Goal: Task Accomplishment & Management: Use online tool/utility

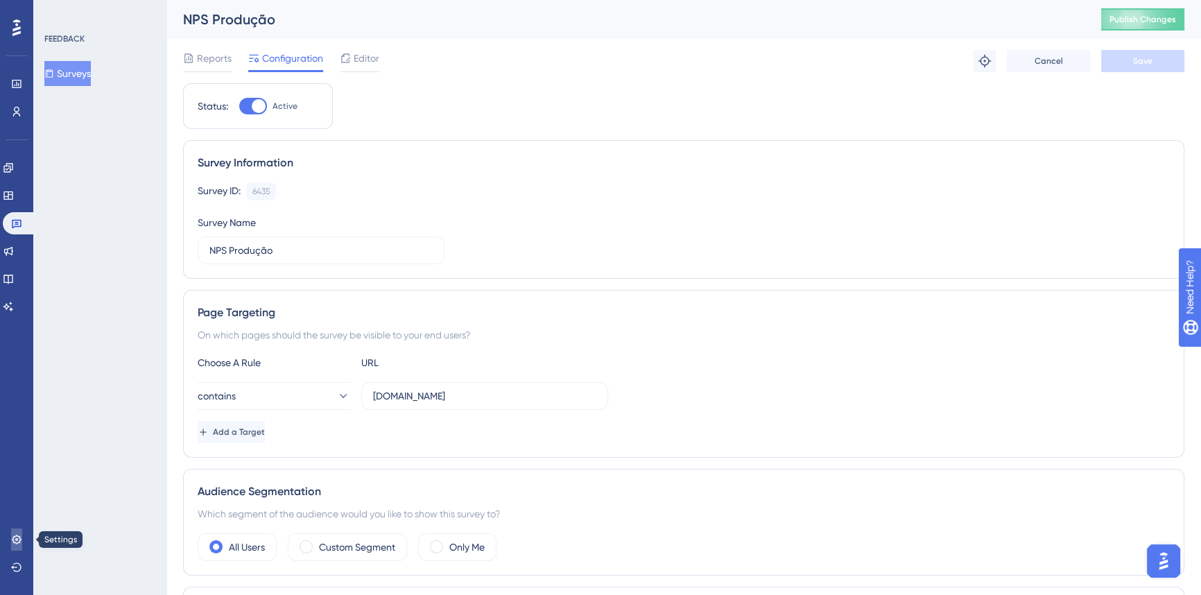
click at [19, 541] on icon at bounding box center [16, 538] width 9 height 9
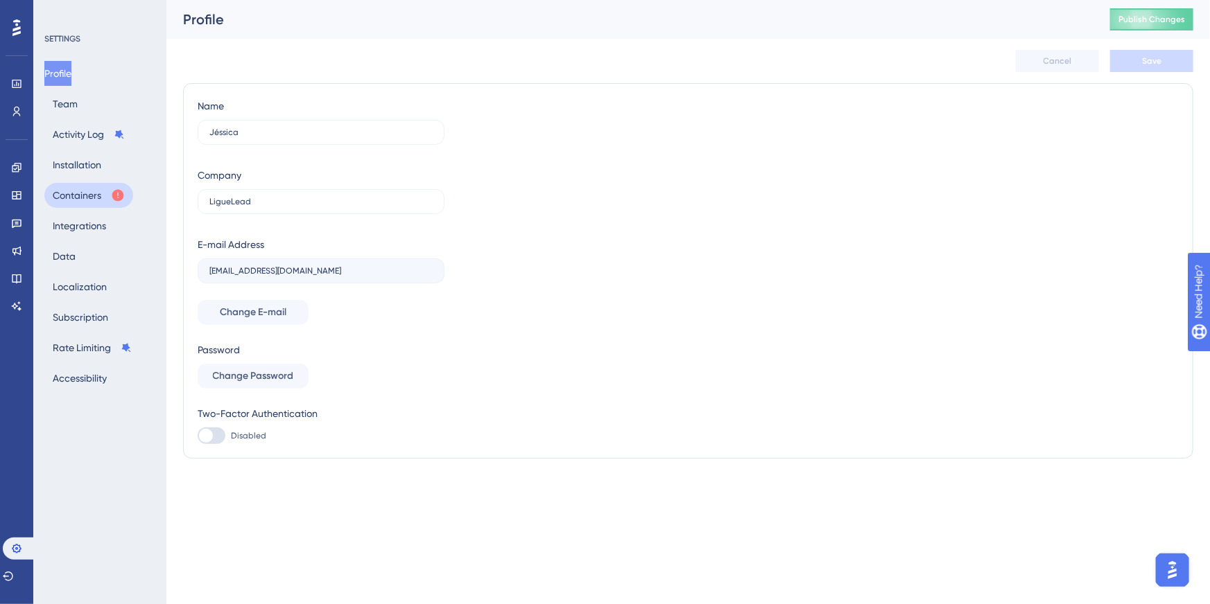
click at [89, 195] on button "Containers" at bounding box center [88, 195] width 89 height 25
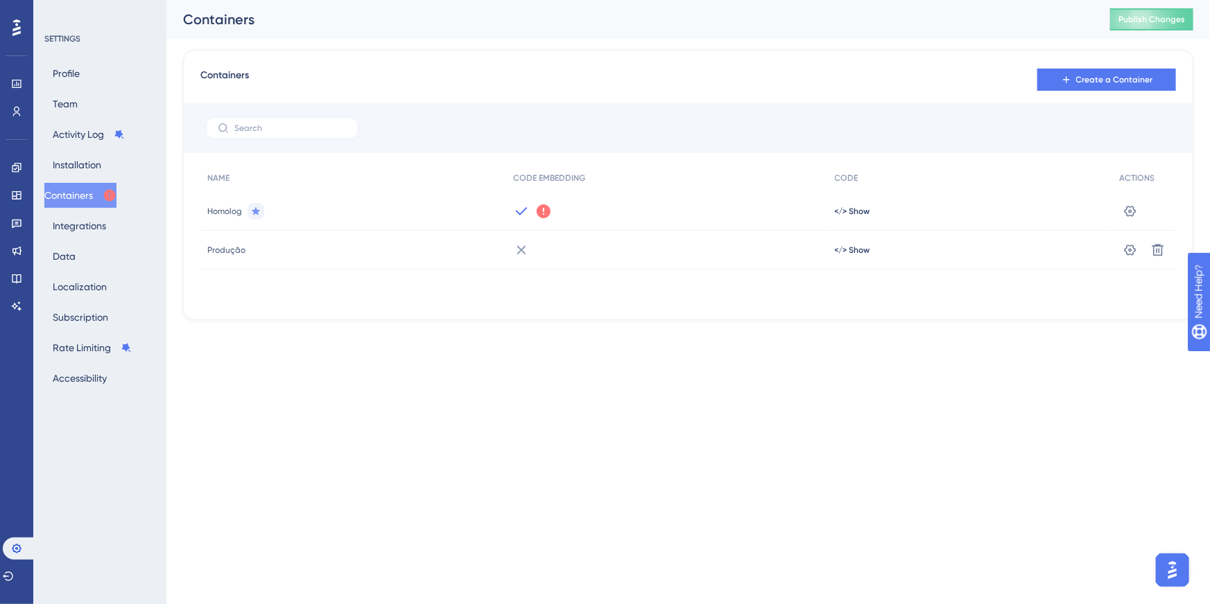
click at [545, 220] on div "We could not detect any activity from this Container Code for a while. Make sur…" at bounding box center [666, 211] width 321 height 39
click at [848, 245] on span "</> Show" at bounding box center [852, 250] width 35 height 11
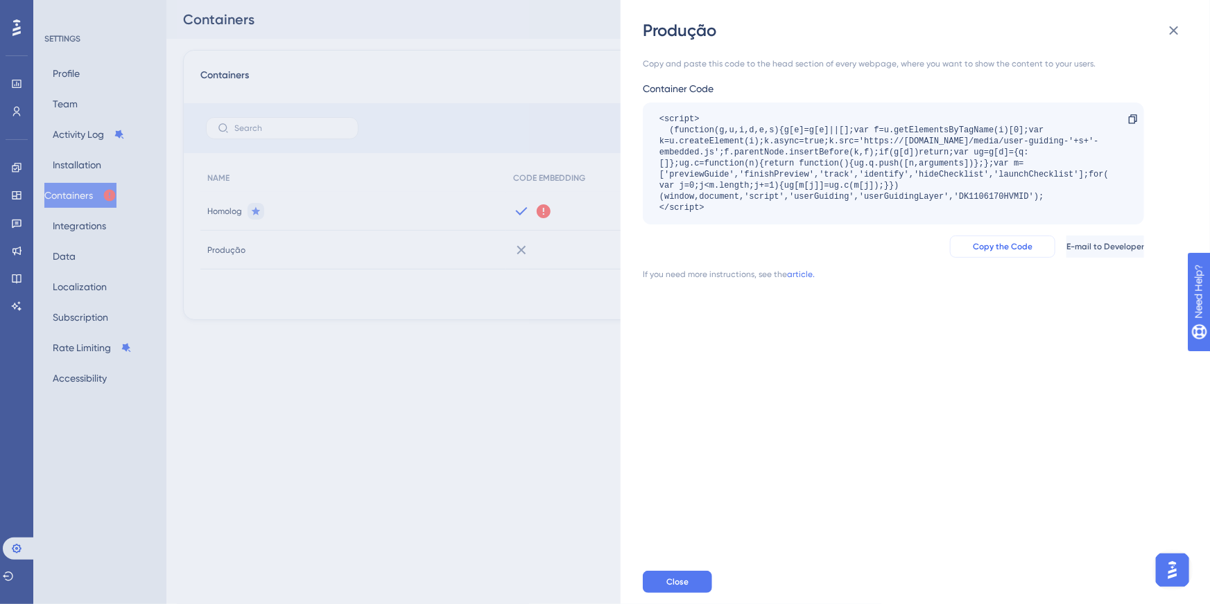
click at [984, 250] on span "Copy the Code" at bounding box center [1003, 246] width 60 height 11
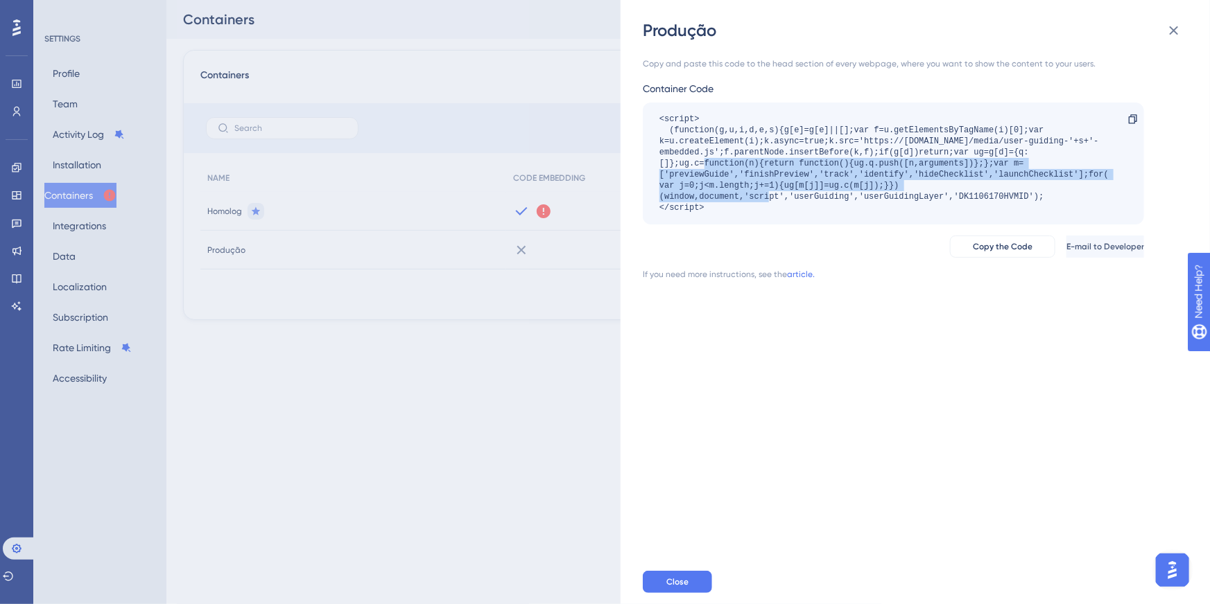
drag, startPoint x: 724, startPoint y: 199, endPoint x: 660, endPoint y: 165, distance: 72.3
click at [660, 165] on div "<script> (function(g,u,i,d,e,s){g[e]=g[e]||[];var f=u.getElementsByTagName(i)[0…" at bounding box center [886, 164] width 454 height 100
drag, startPoint x: 733, startPoint y: 209, endPoint x: 651, endPoint y: 122, distance: 119.6
click at [651, 122] on div "<script> (function(g,u,i,d,e,s){g[e]=g[e]||[];var f=u.getElementsByTagName(i)[0…" at bounding box center [893, 164] width 501 height 122
copy div "<script> (function(g,u,i,d,e,s){g[e]=g[e]||[];var f=u.getElementsByTagName(i)[0…"
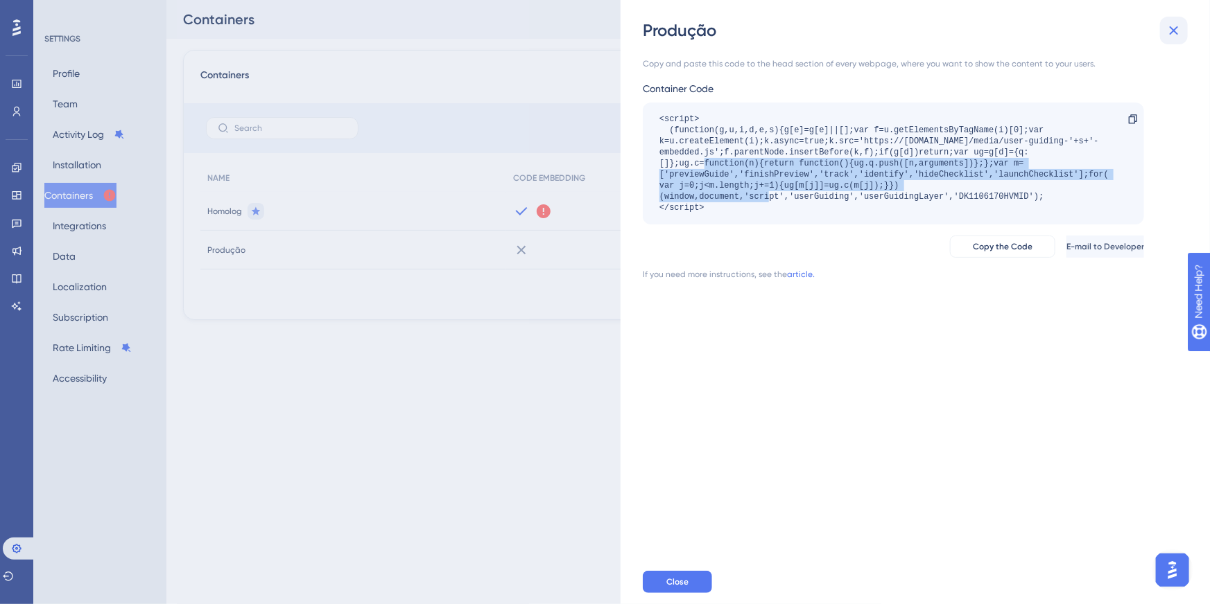
click at [1168, 31] on icon at bounding box center [1173, 30] width 17 height 17
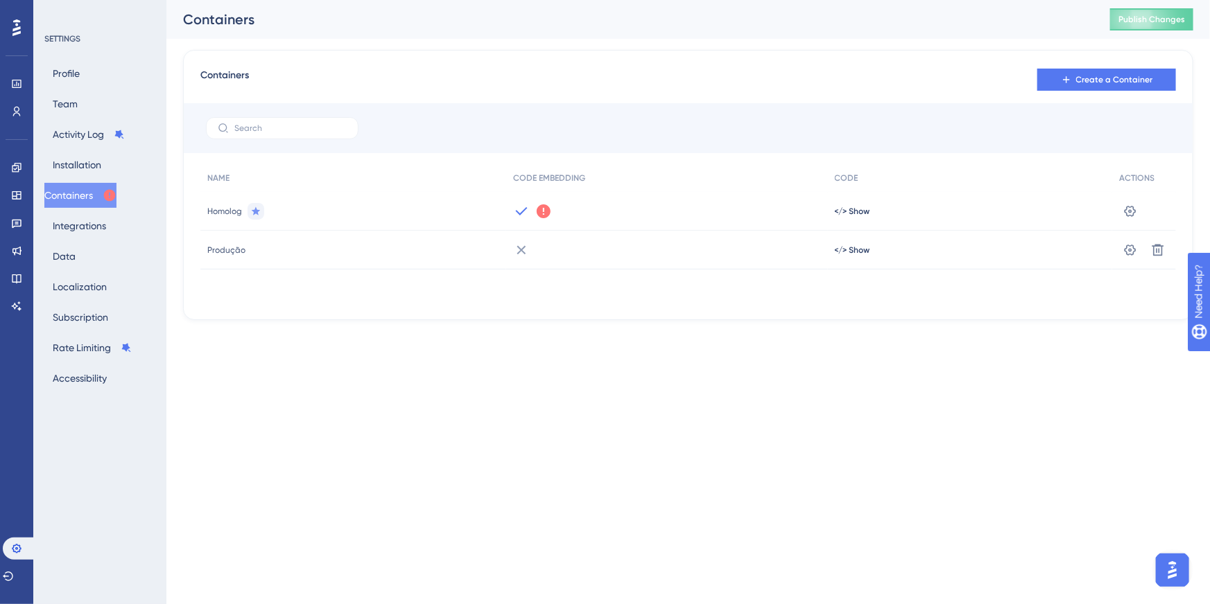
click at [544, 211] on icon at bounding box center [544, 211] width 14 height 14
click at [572, 0] on html "Performance Users Engagement Widgets Feedback Product Updates Knowledge Base AI…" at bounding box center [605, 0] width 1210 height 0
